Goal: Navigation & Orientation: Understand site structure

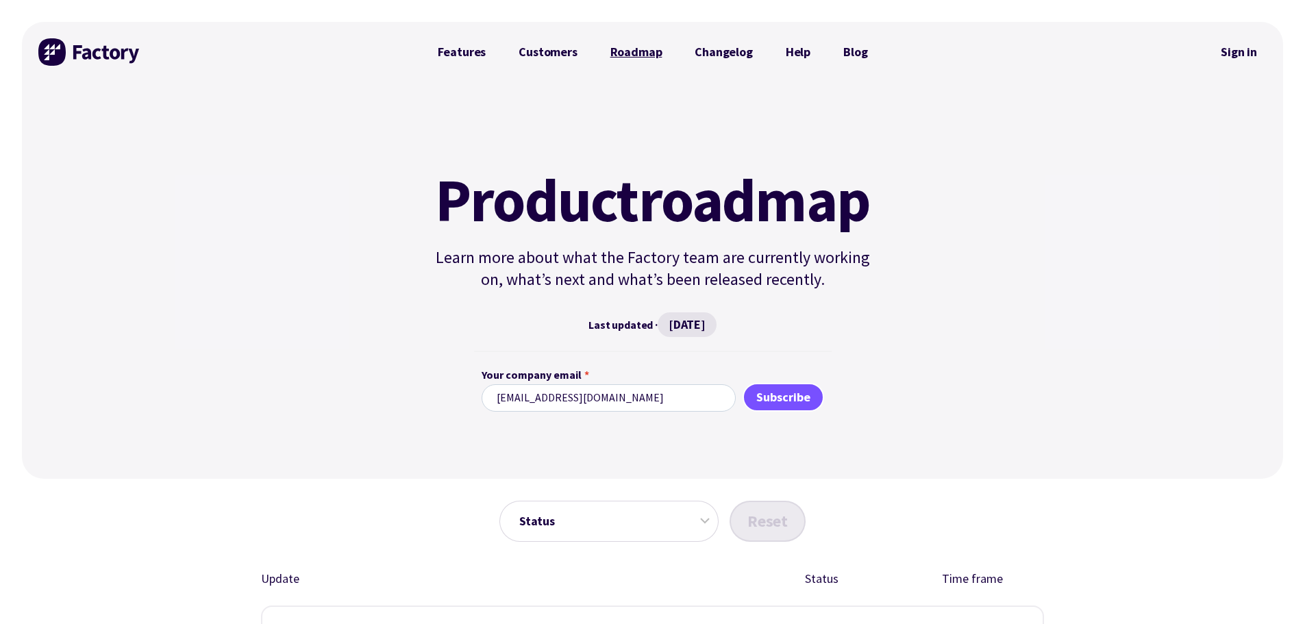
click at [663, 49] on link "Roadmap" at bounding box center [636, 51] width 85 height 27
click at [453, 54] on link "Features" at bounding box center [461, 51] width 81 height 27
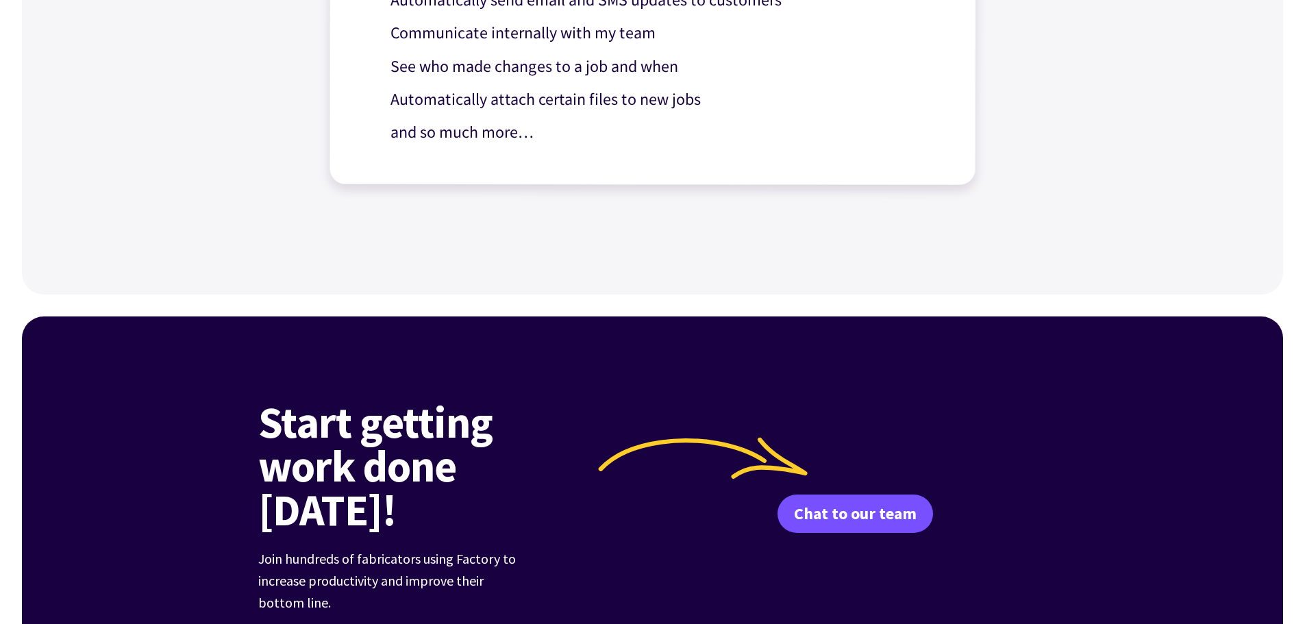
scroll to position [1849, 0]
